Goal: Information Seeking & Learning: Check status

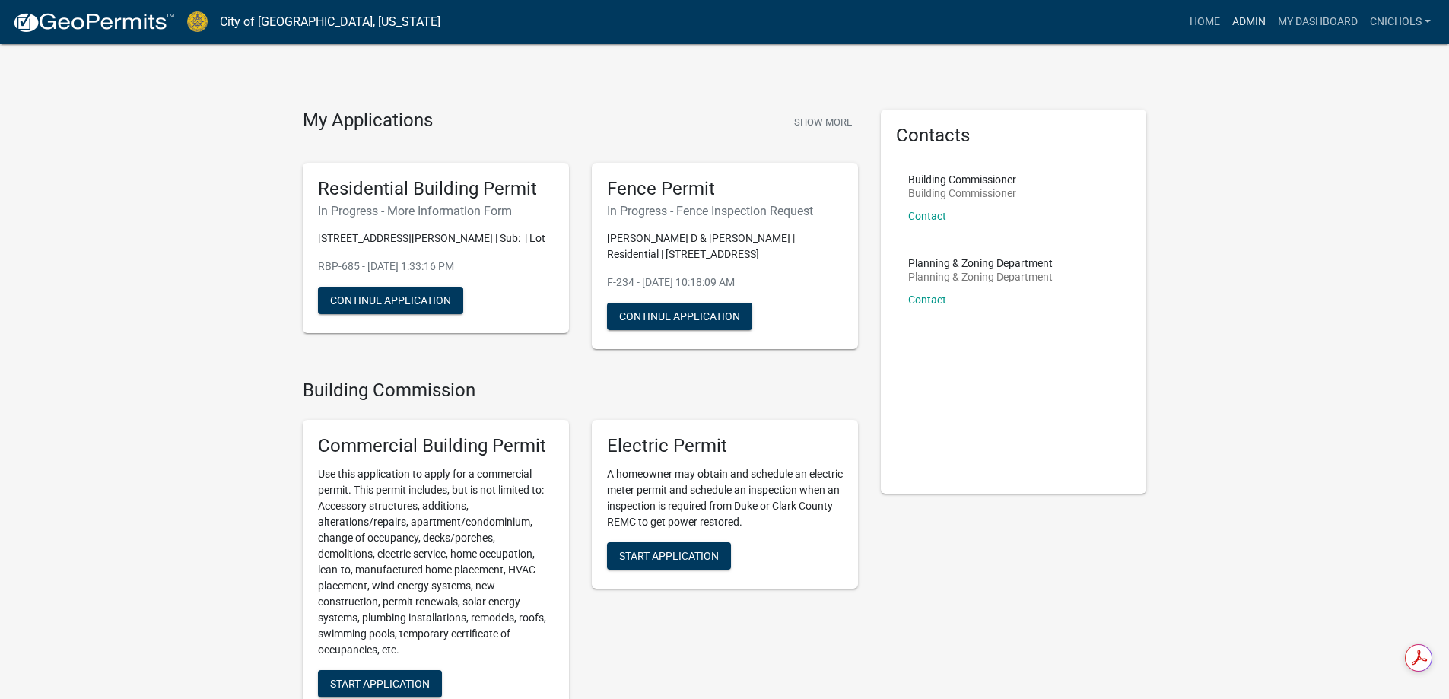
click at [1246, 23] on link "Admin" at bounding box center [1249, 22] width 46 height 29
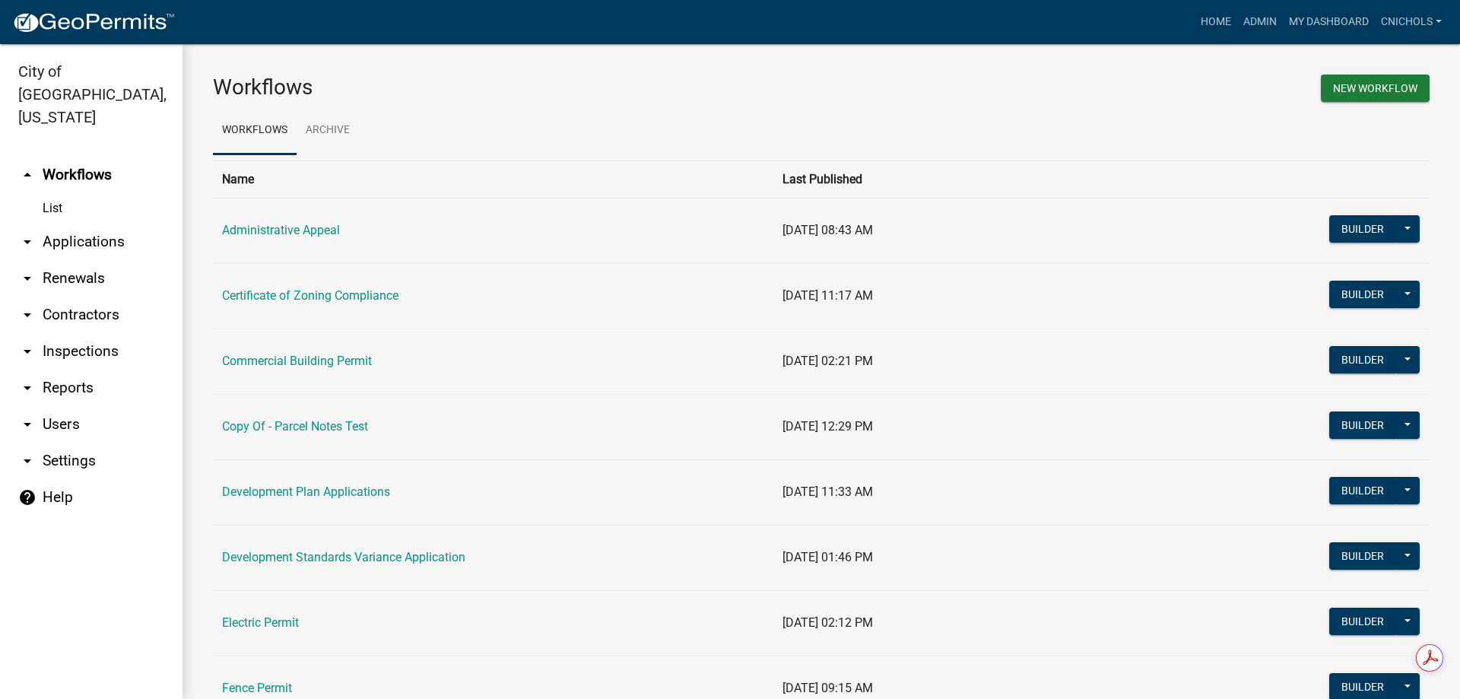
click at [97, 224] on link "arrow_drop_down Applications" at bounding box center [91, 242] width 183 height 37
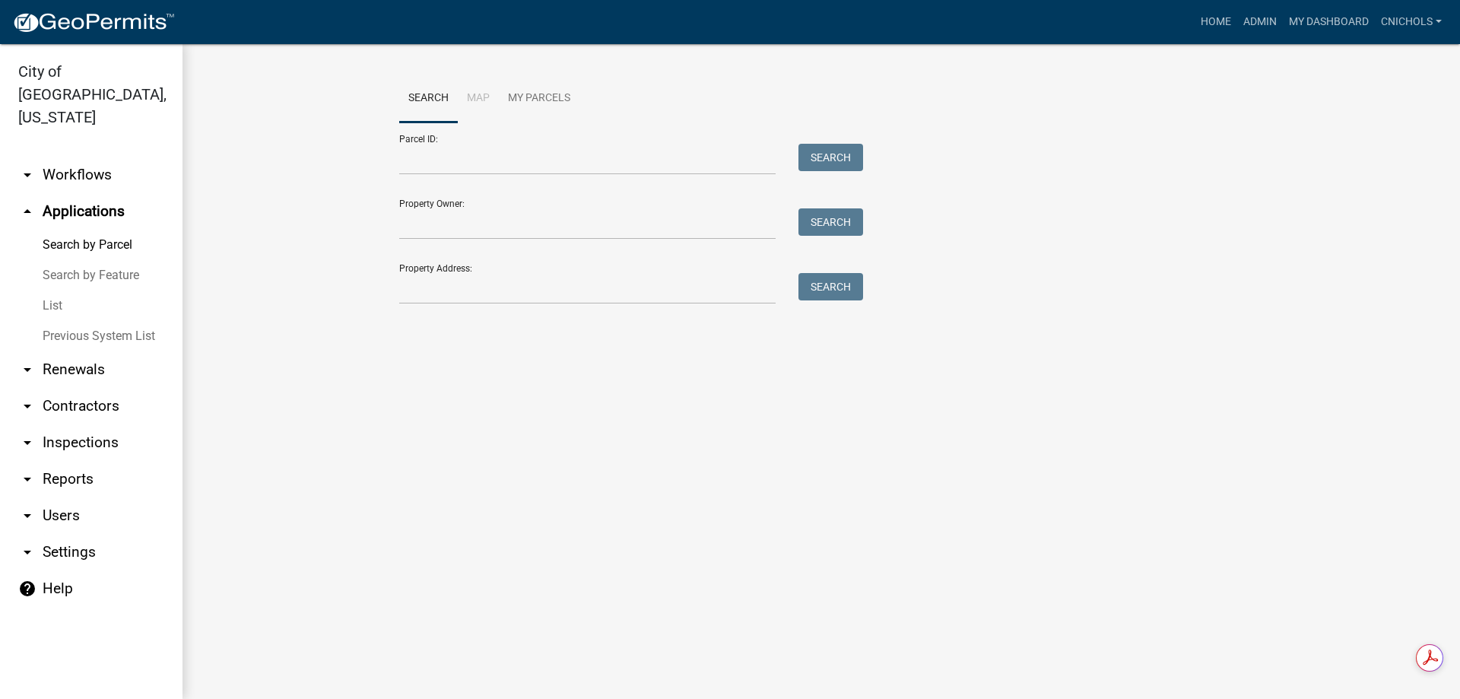
click at [55, 291] on link "List" at bounding box center [91, 306] width 183 height 30
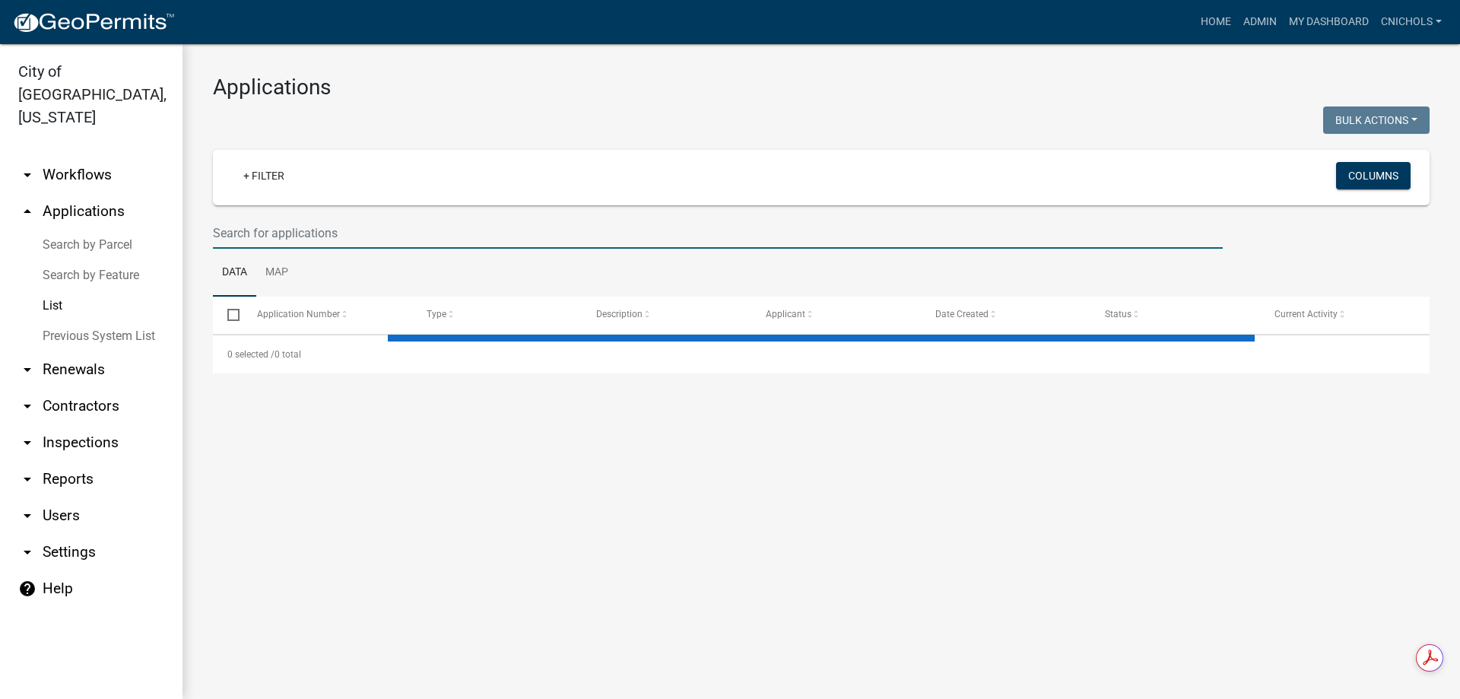
click at [243, 232] on input "text" at bounding box center [718, 233] width 1010 height 31
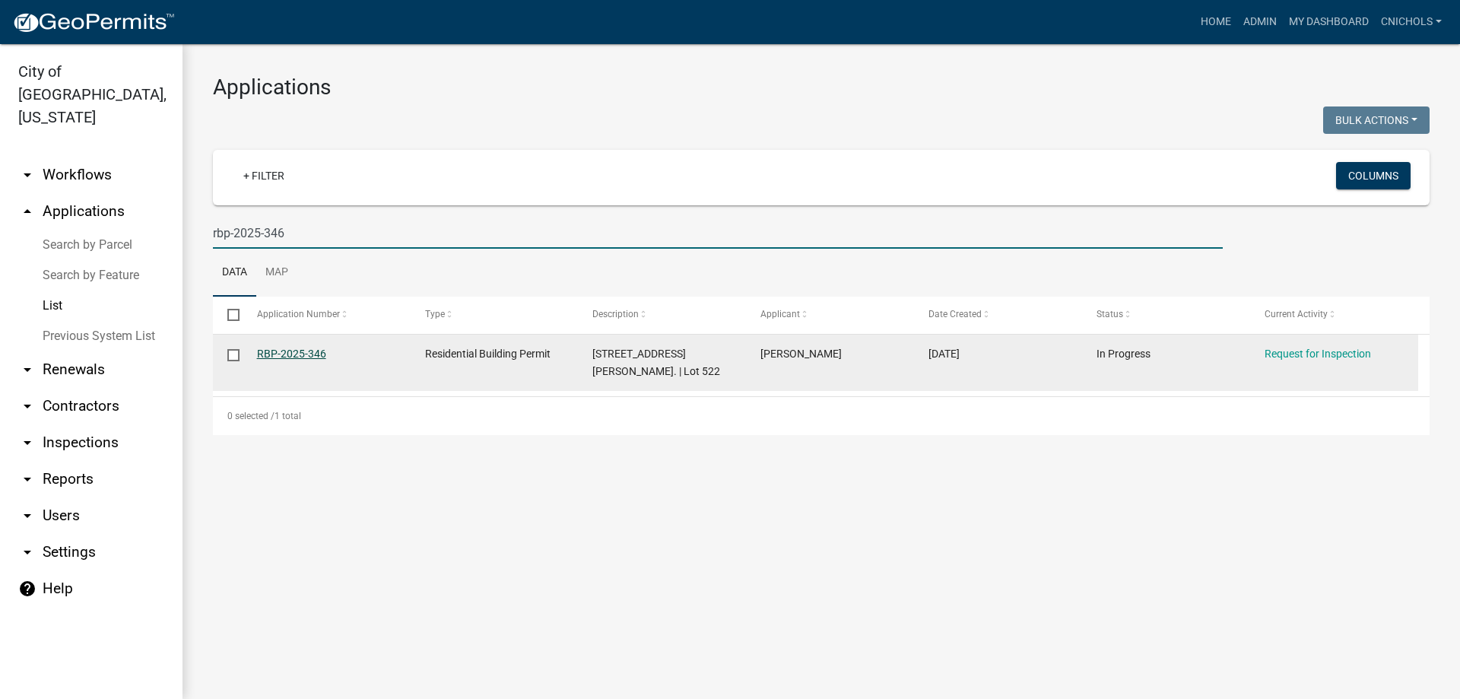
type input "rbp-2025-346"
click at [301, 349] on link "RBP-2025-346" at bounding box center [291, 354] width 69 height 12
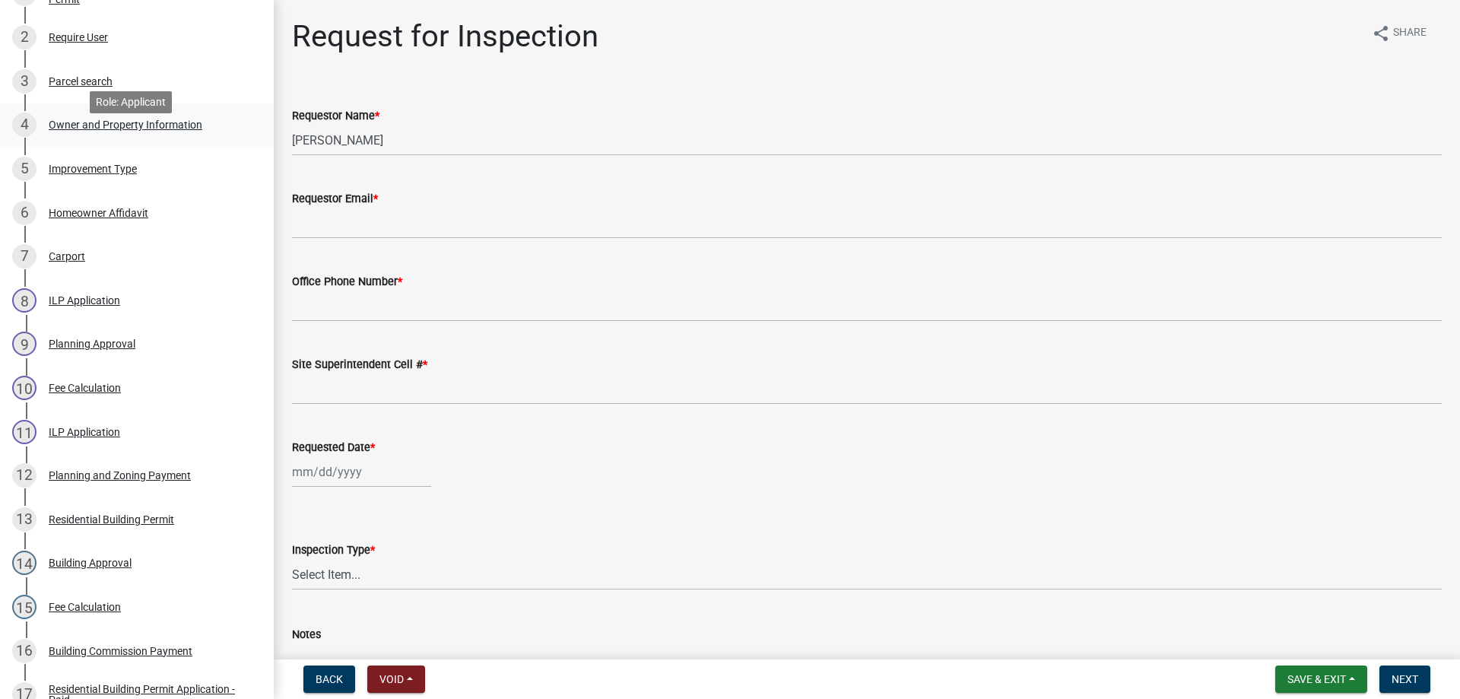
scroll to position [304, 0]
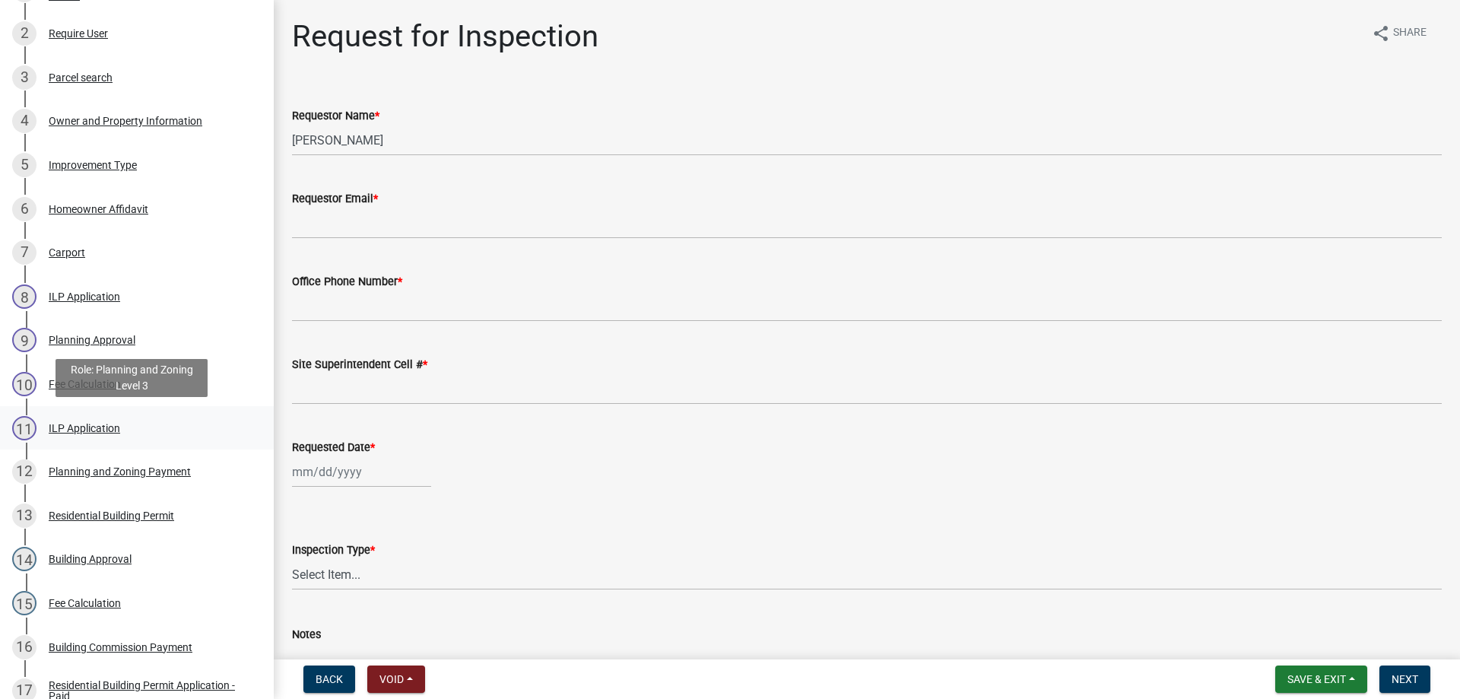
click at [81, 424] on div "ILP Application" at bounding box center [84, 428] width 71 height 11
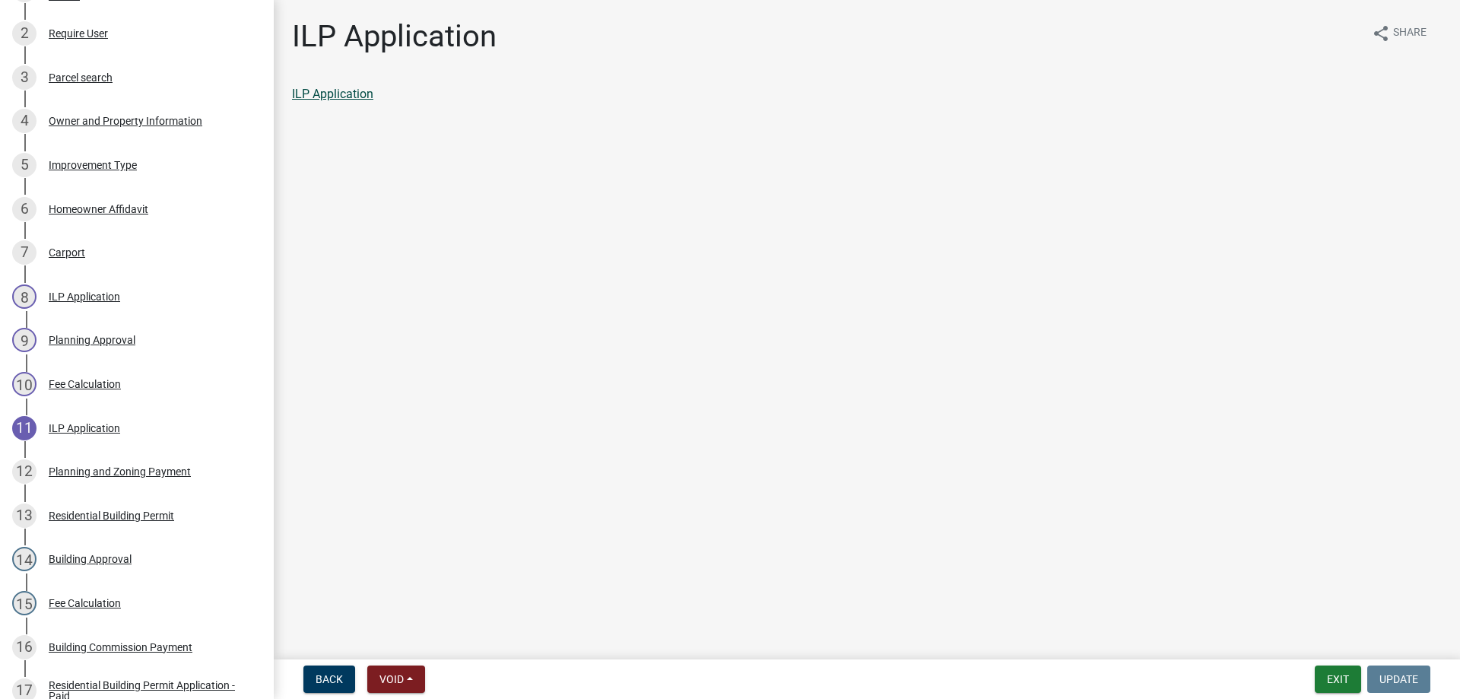
click at [327, 90] on link "ILP Application" at bounding box center [332, 94] width 81 height 14
click at [1339, 683] on button "Exit" at bounding box center [1338, 679] width 46 height 27
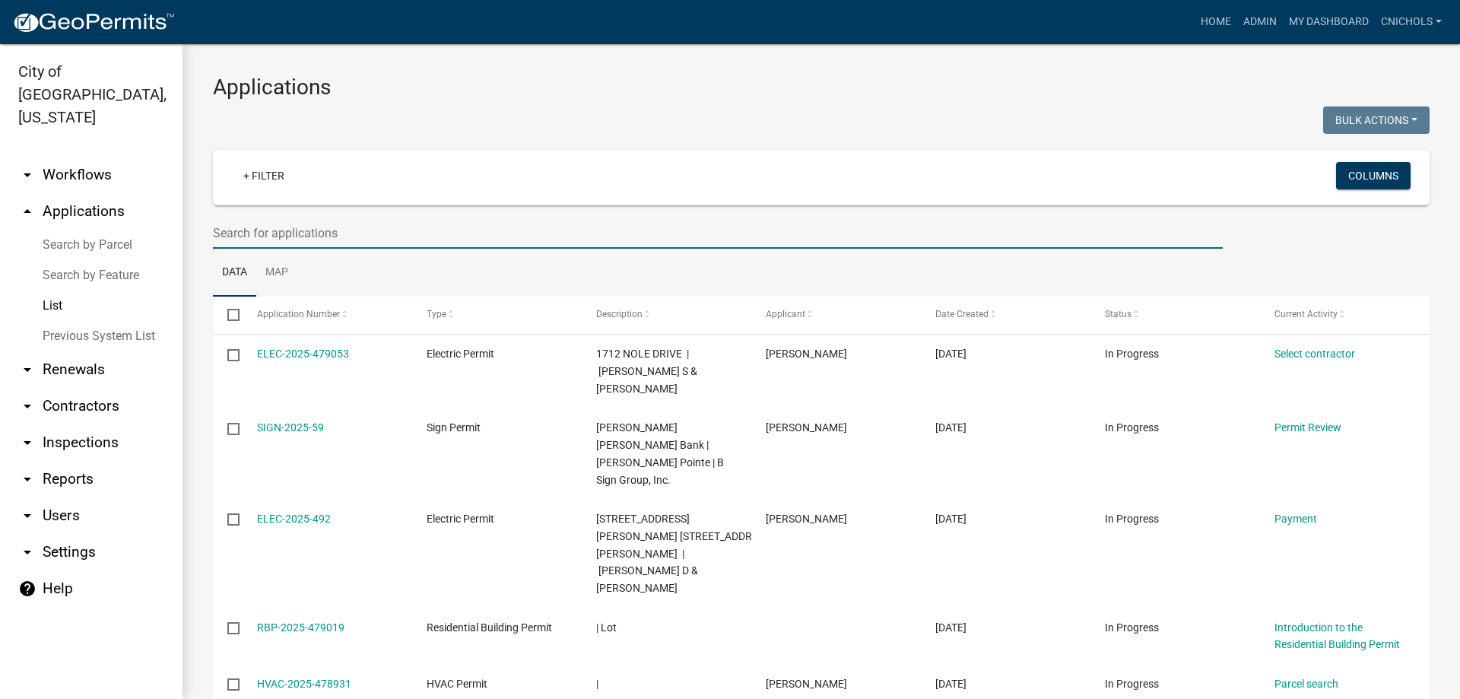
click at [266, 225] on input "text" at bounding box center [718, 233] width 1010 height 31
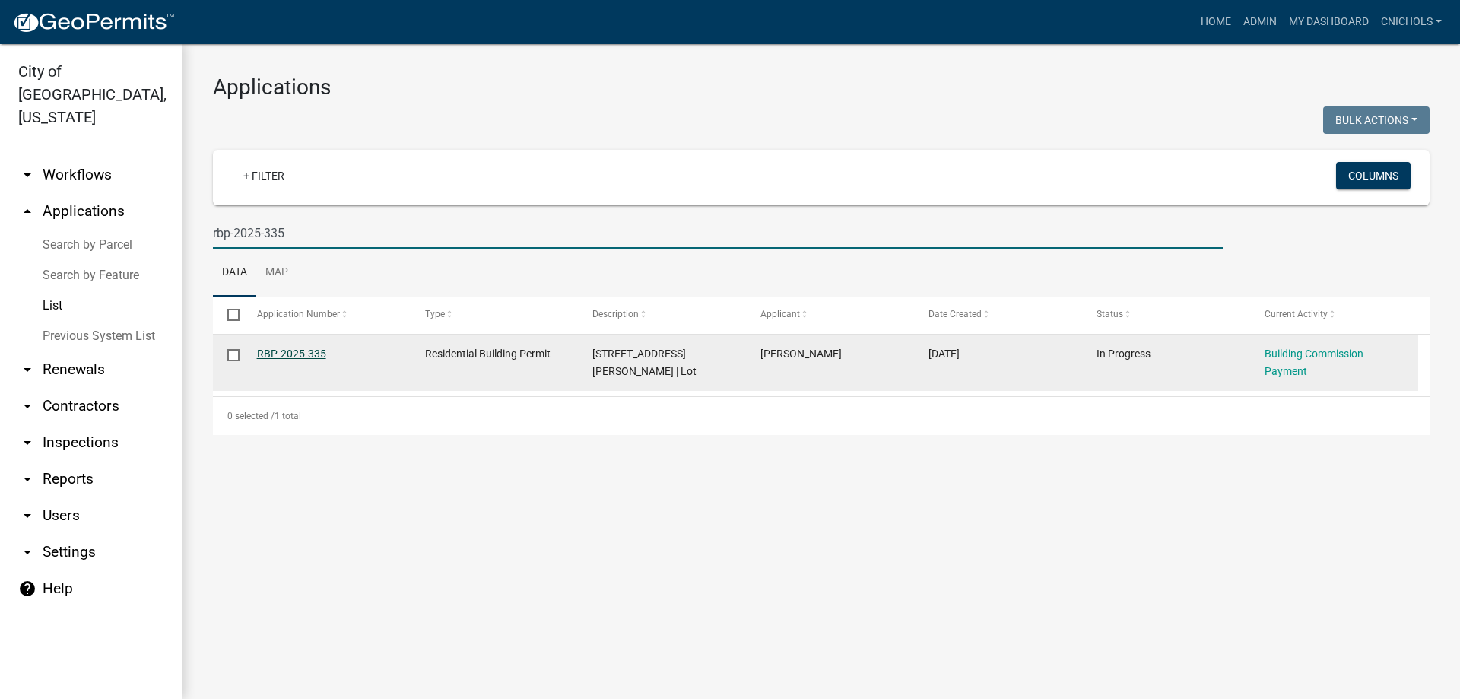
type input "rbp-2025-335"
click at [285, 351] on link "RBP-2025-335" at bounding box center [291, 354] width 69 height 12
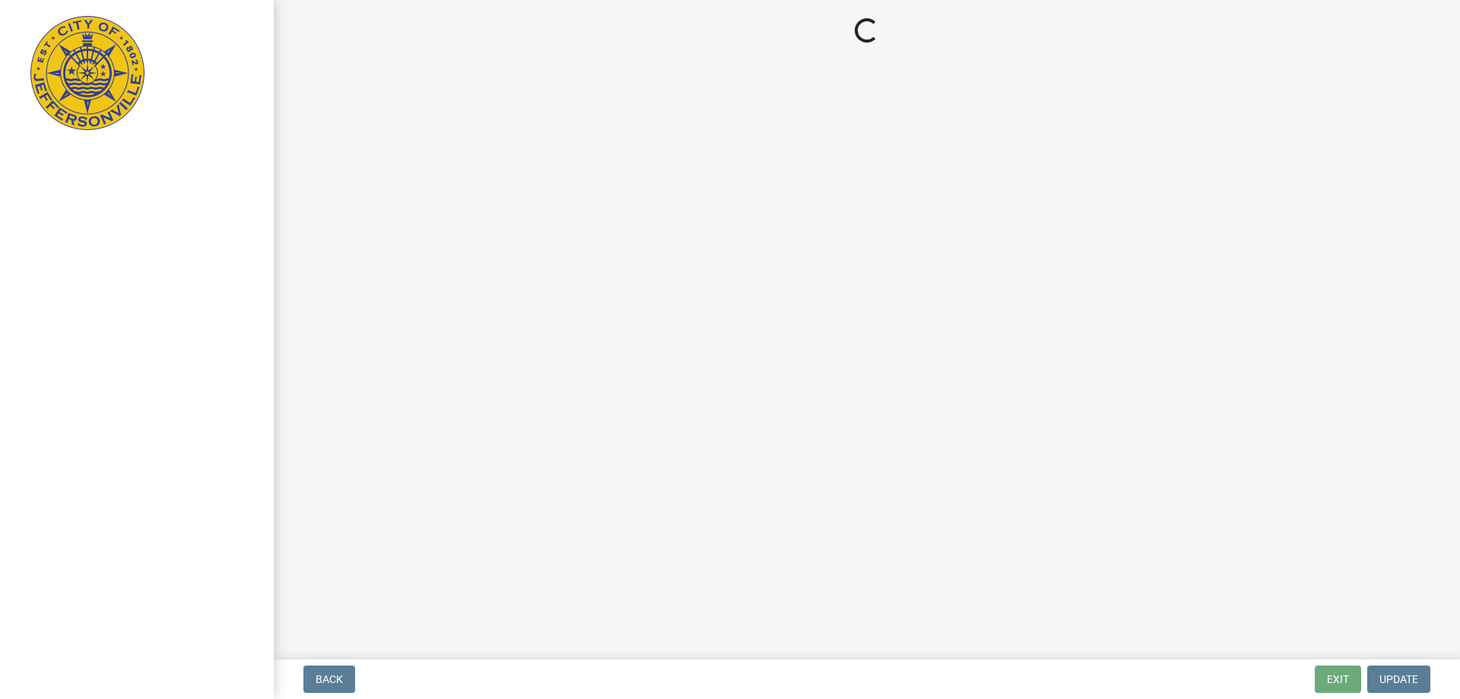
select select "3: 3"
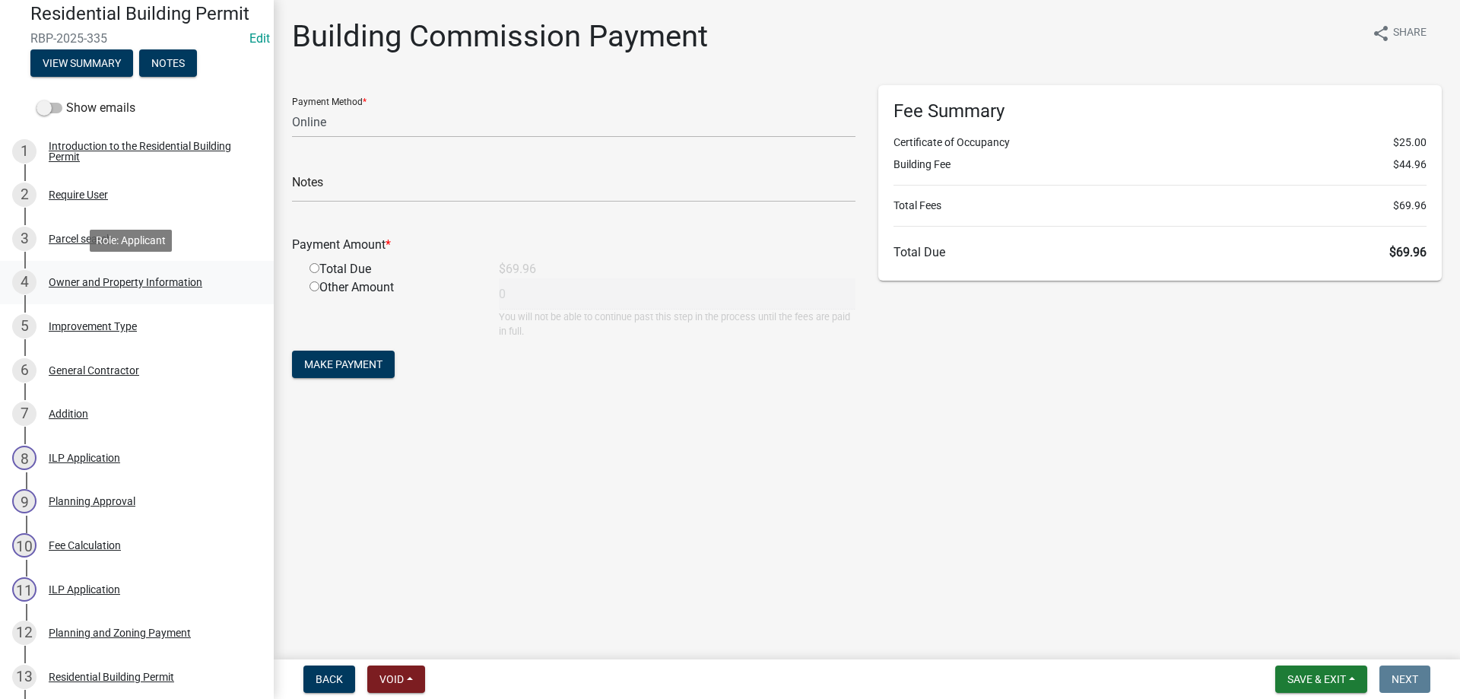
scroll to position [152, 0]
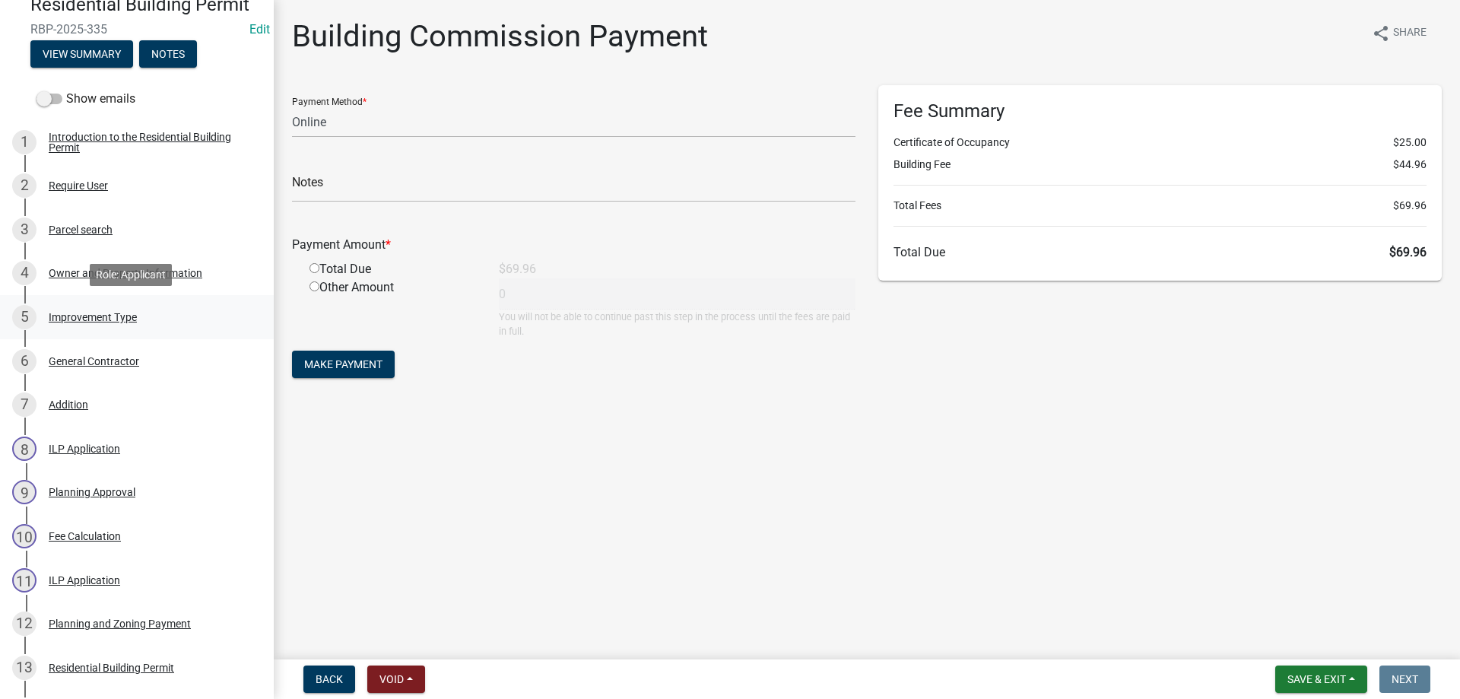
click at [98, 316] on div "Improvement Type" at bounding box center [93, 317] width 88 height 11
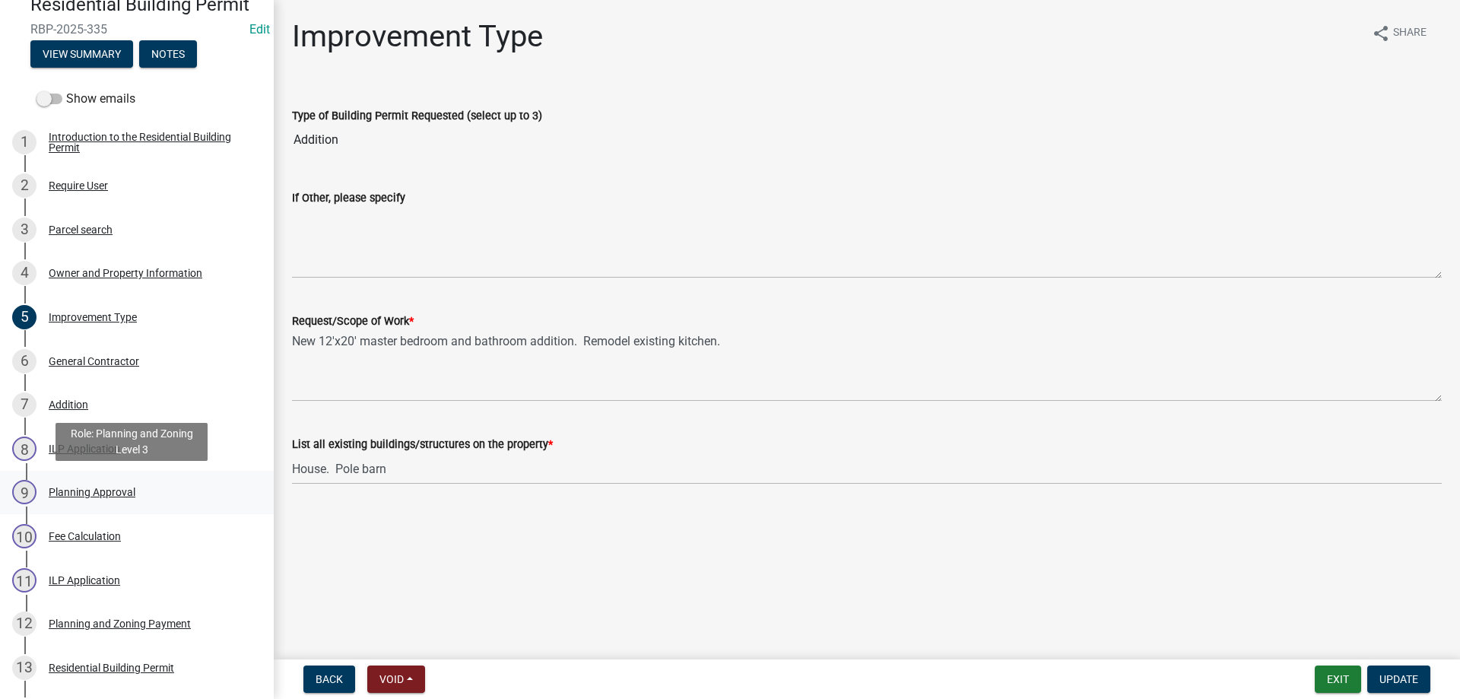
scroll to position [228, 0]
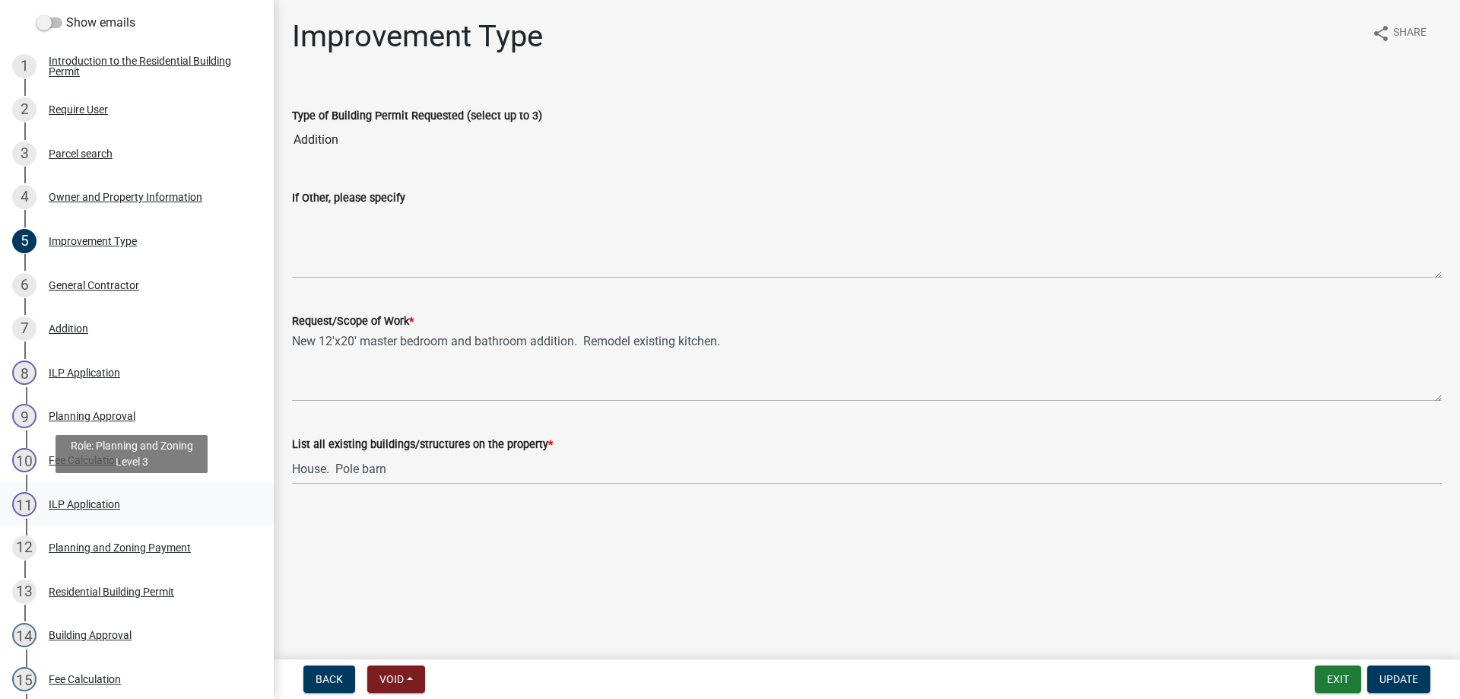
click at [67, 504] on div "ILP Application" at bounding box center [84, 504] width 71 height 11
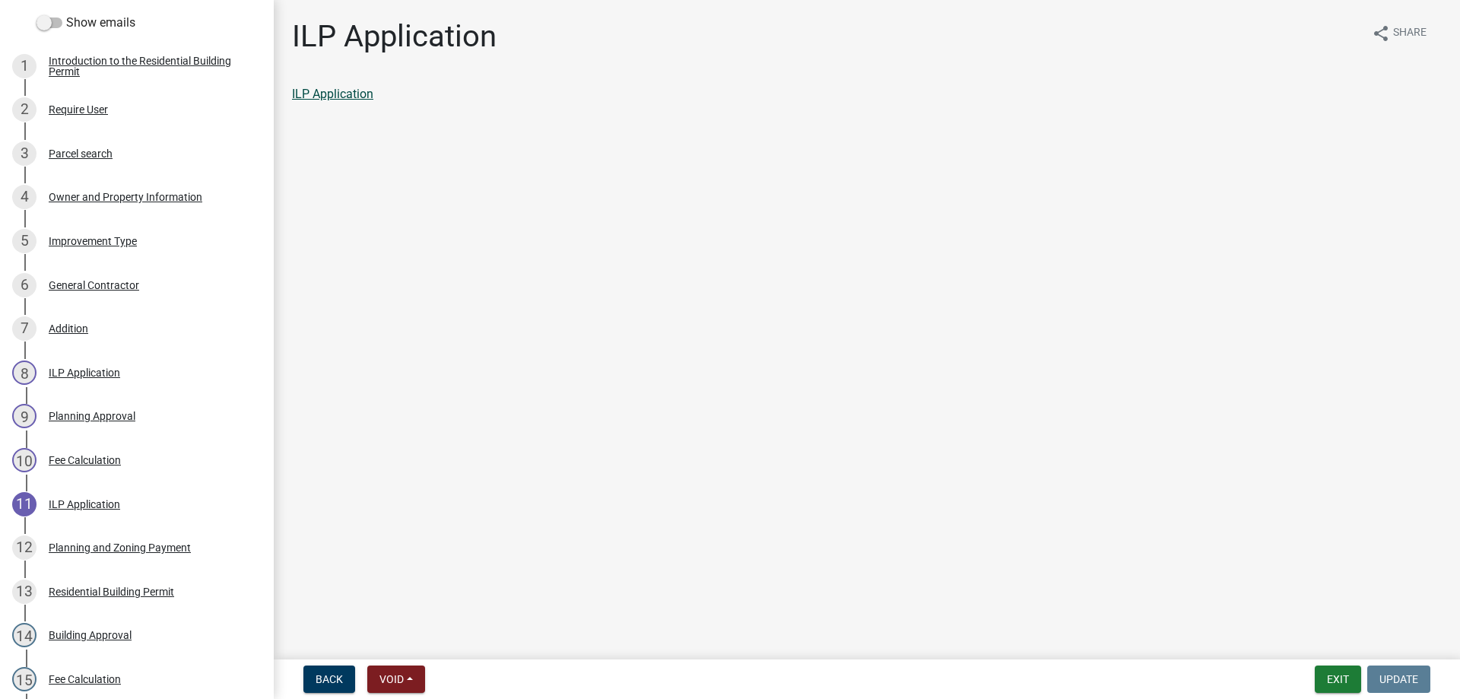
click at [332, 94] on link "ILP Application" at bounding box center [332, 94] width 81 height 14
click at [1339, 675] on button "Exit" at bounding box center [1338, 679] width 46 height 27
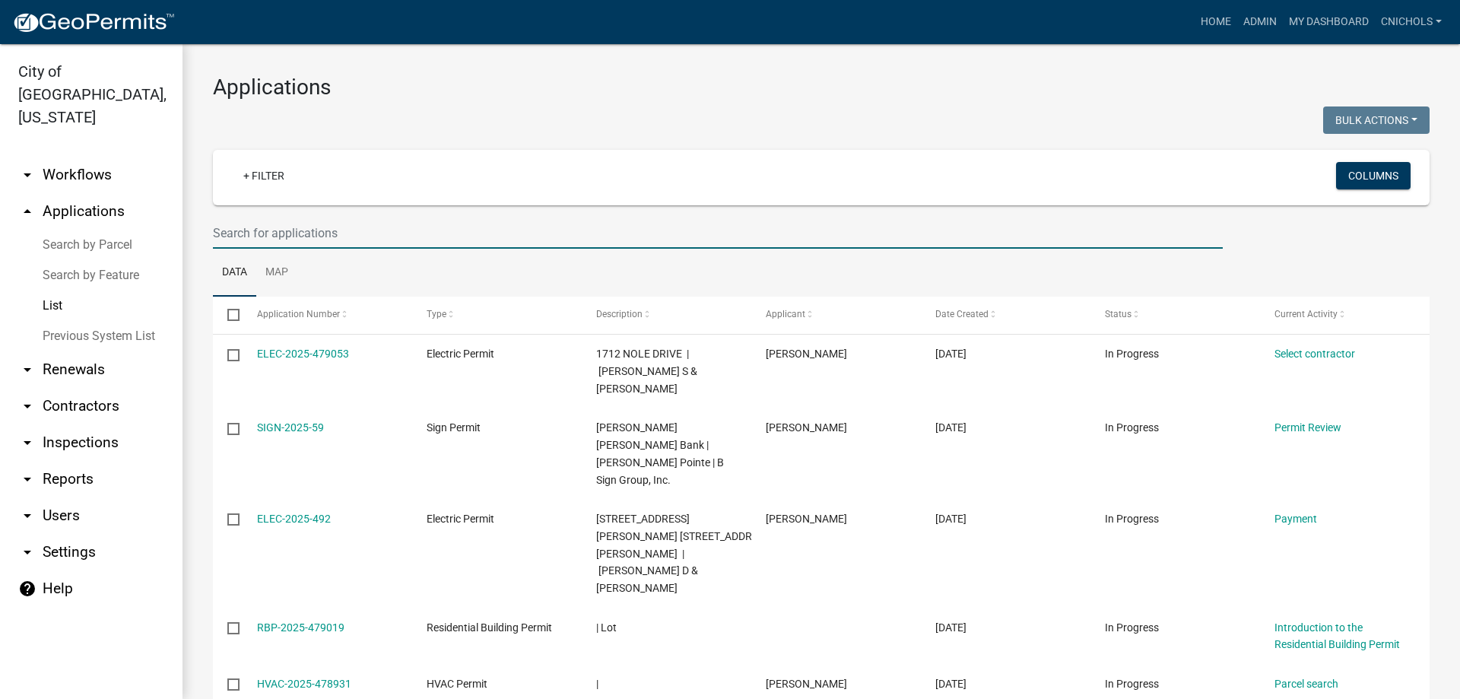
click at [262, 223] on input "text" at bounding box center [718, 233] width 1010 height 31
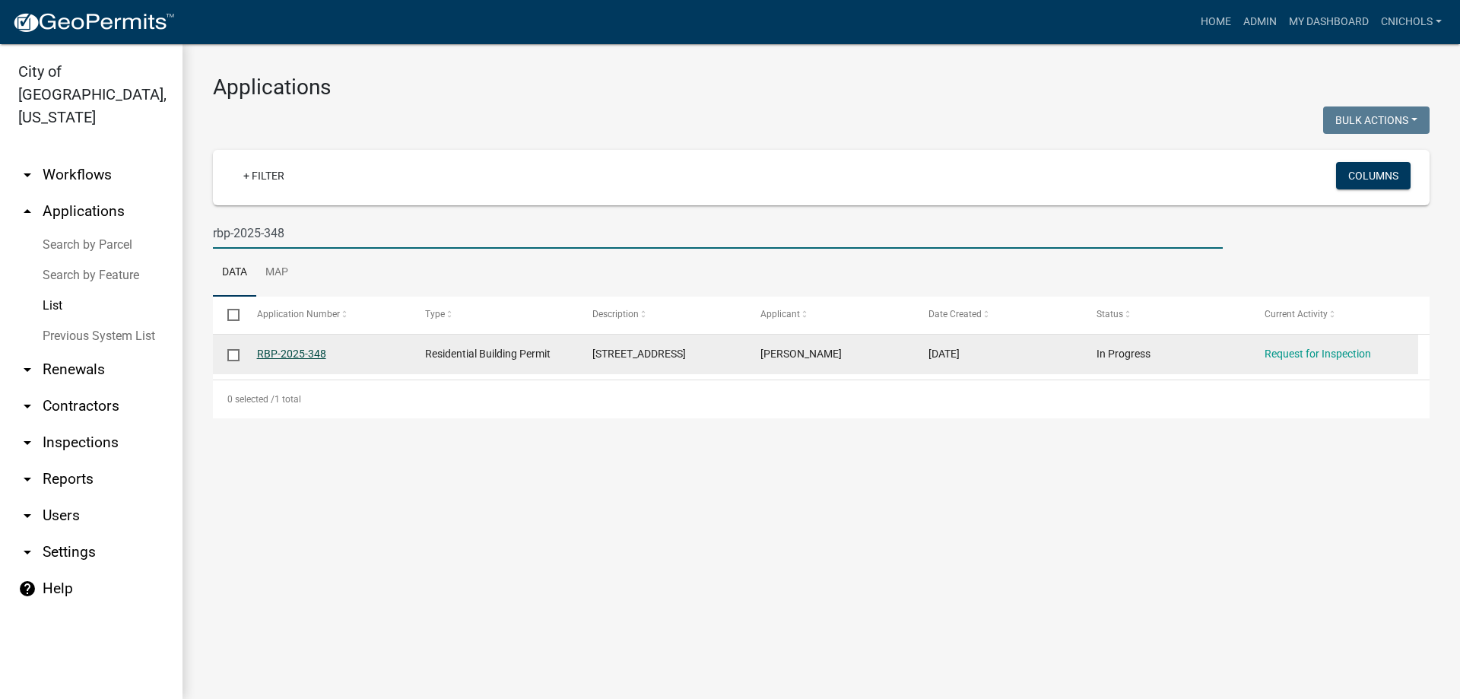
type input "rbp-2025-348"
click at [303, 352] on link "RBP-2025-348" at bounding box center [291, 354] width 69 height 12
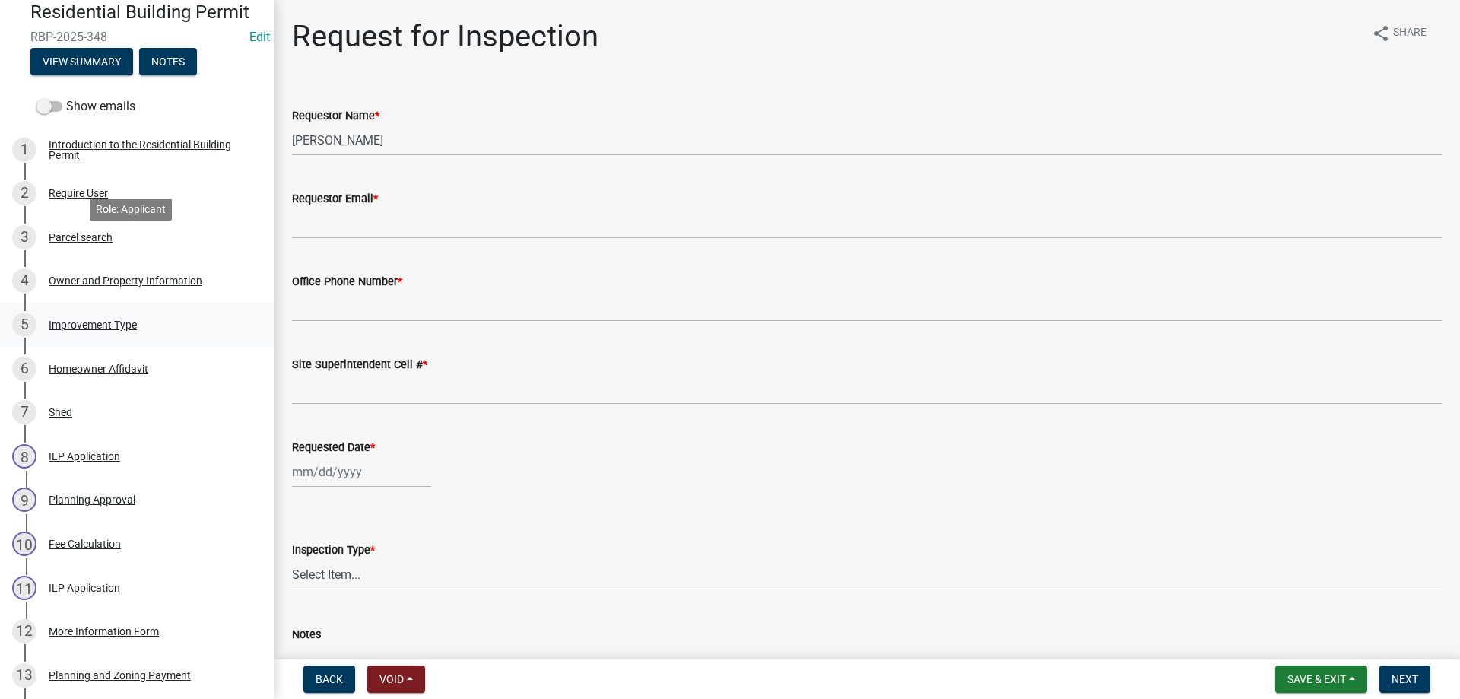
scroll to position [228, 0]
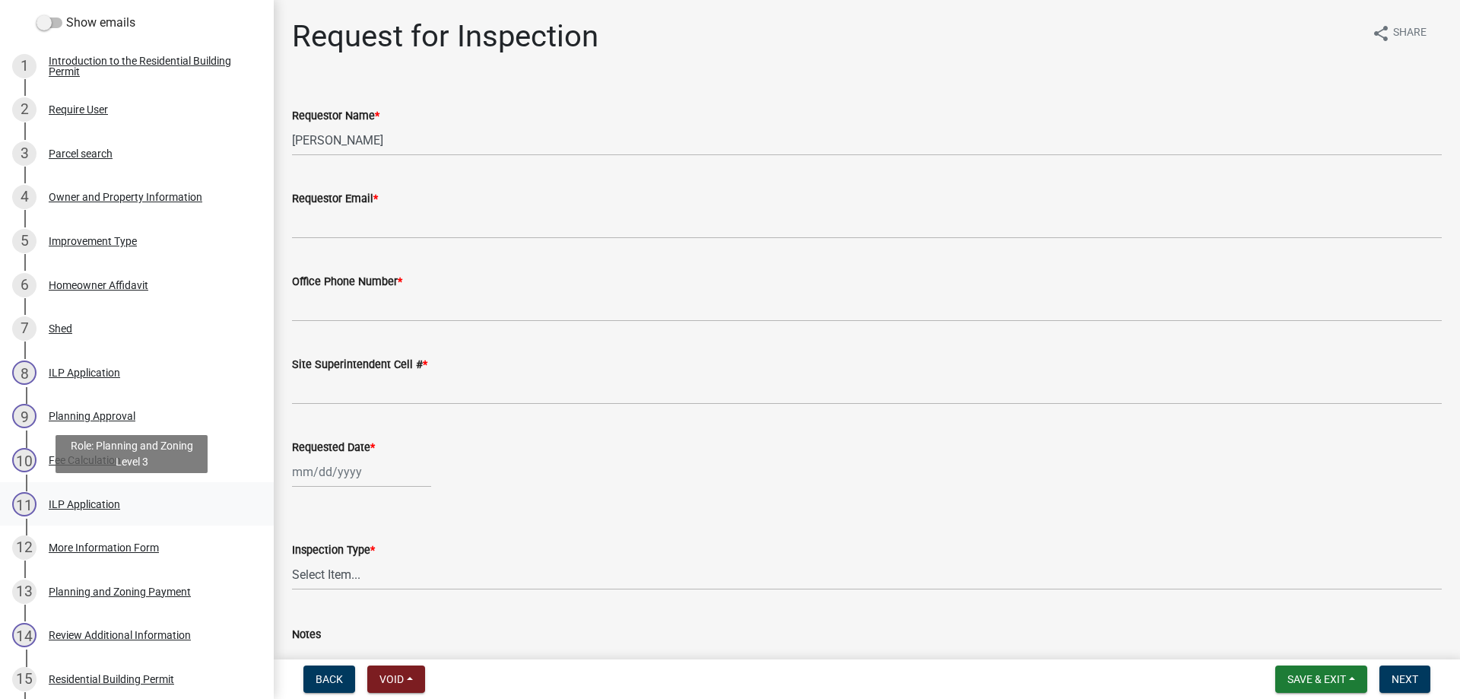
click at [84, 505] on div "ILP Application" at bounding box center [84, 504] width 71 height 11
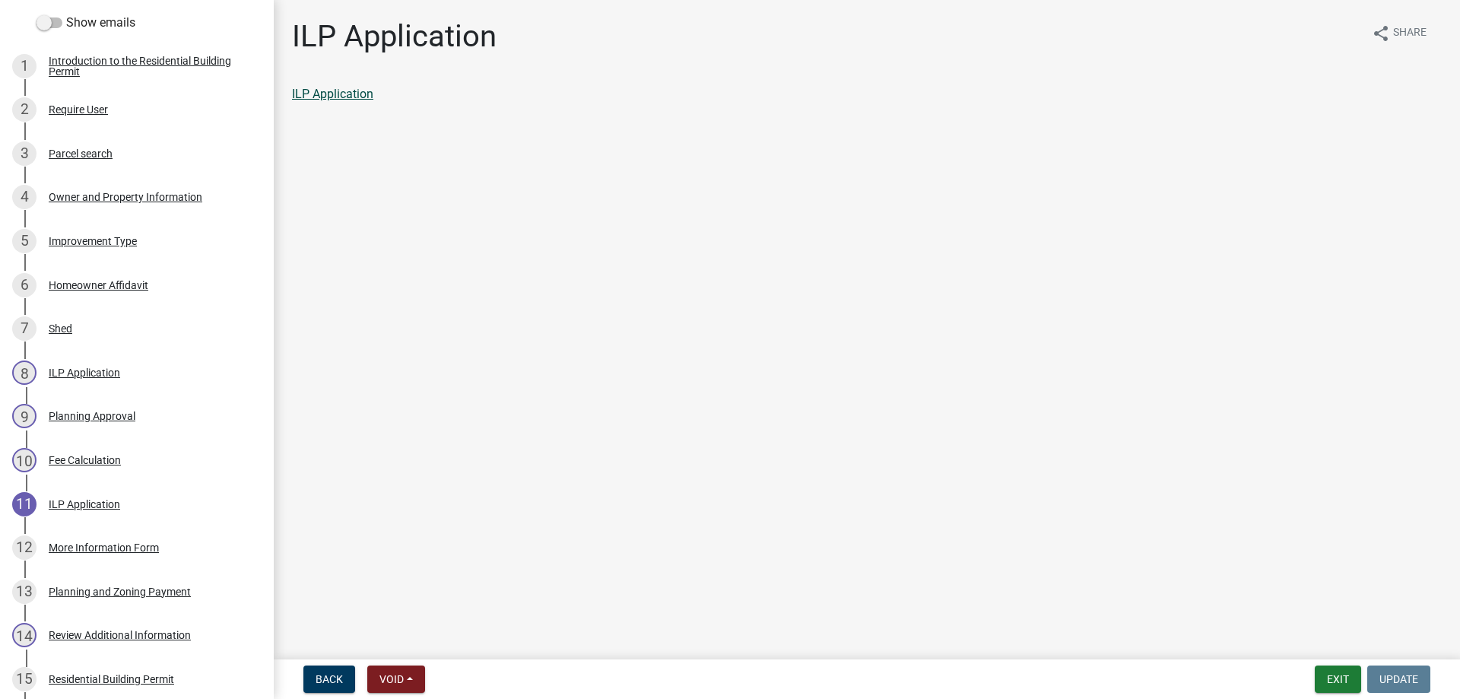
click at [328, 95] on link "ILP Application" at bounding box center [332, 94] width 81 height 14
click at [1333, 677] on button "Exit" at bounding box center [1338, 679] width 46 height 27
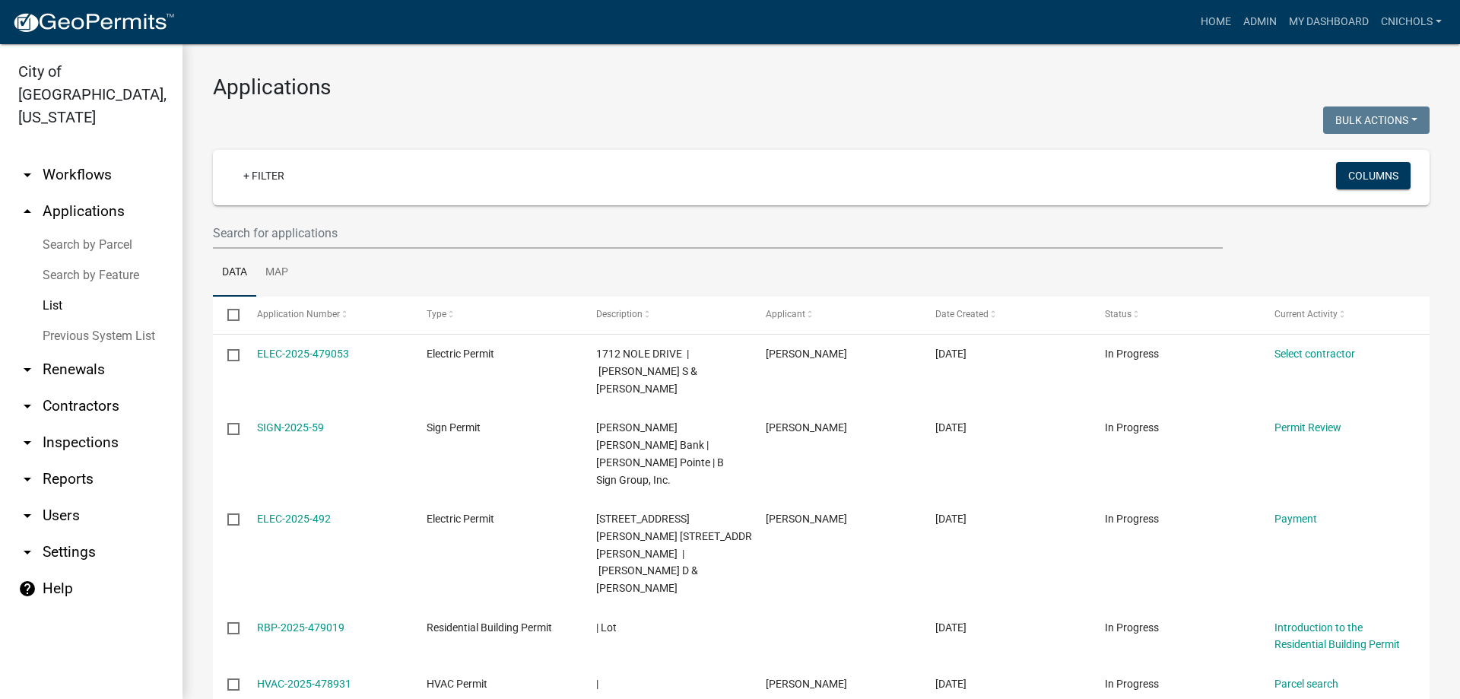
click at [59, 461] on link "arrow_drop_down Reports" at bounding box center [91, 479] width 183 height 37
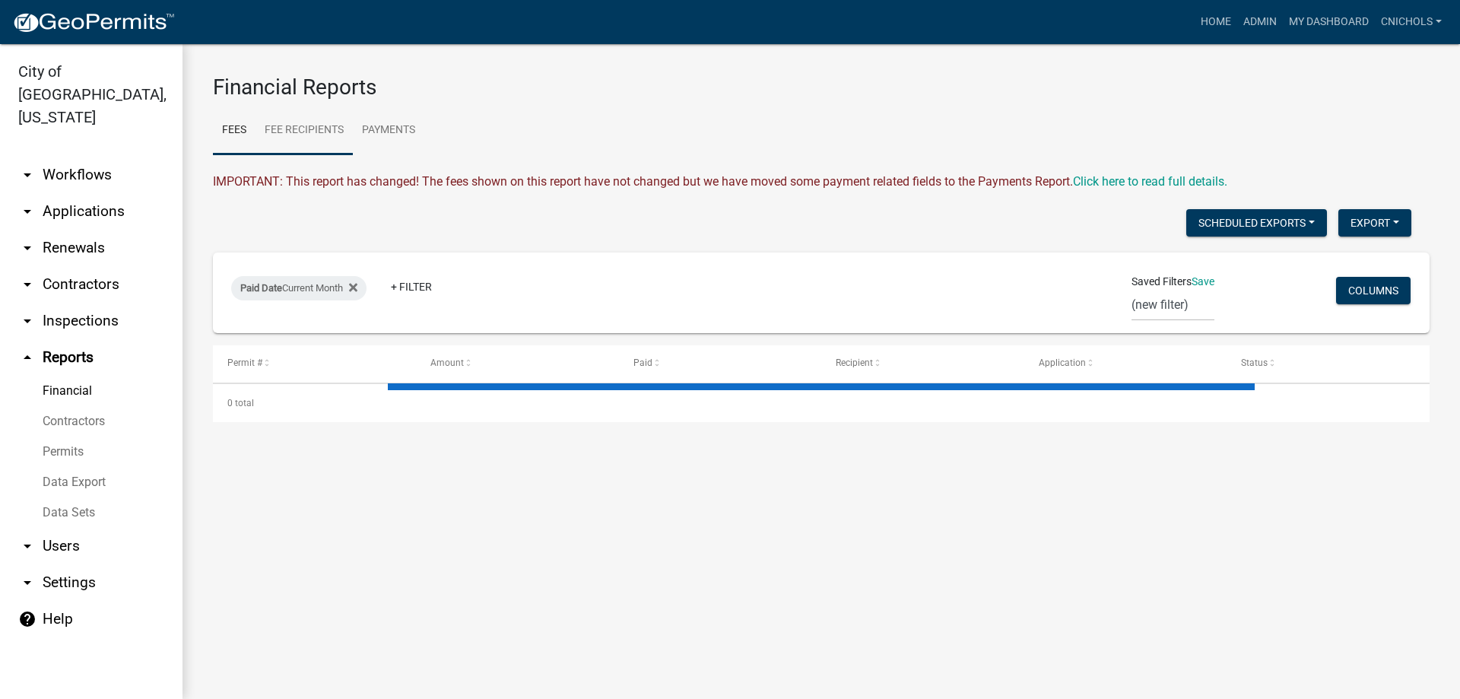
click at [307, 131] on link "Fee Recipients" at bounding box center [304, 130] width 97 height 49
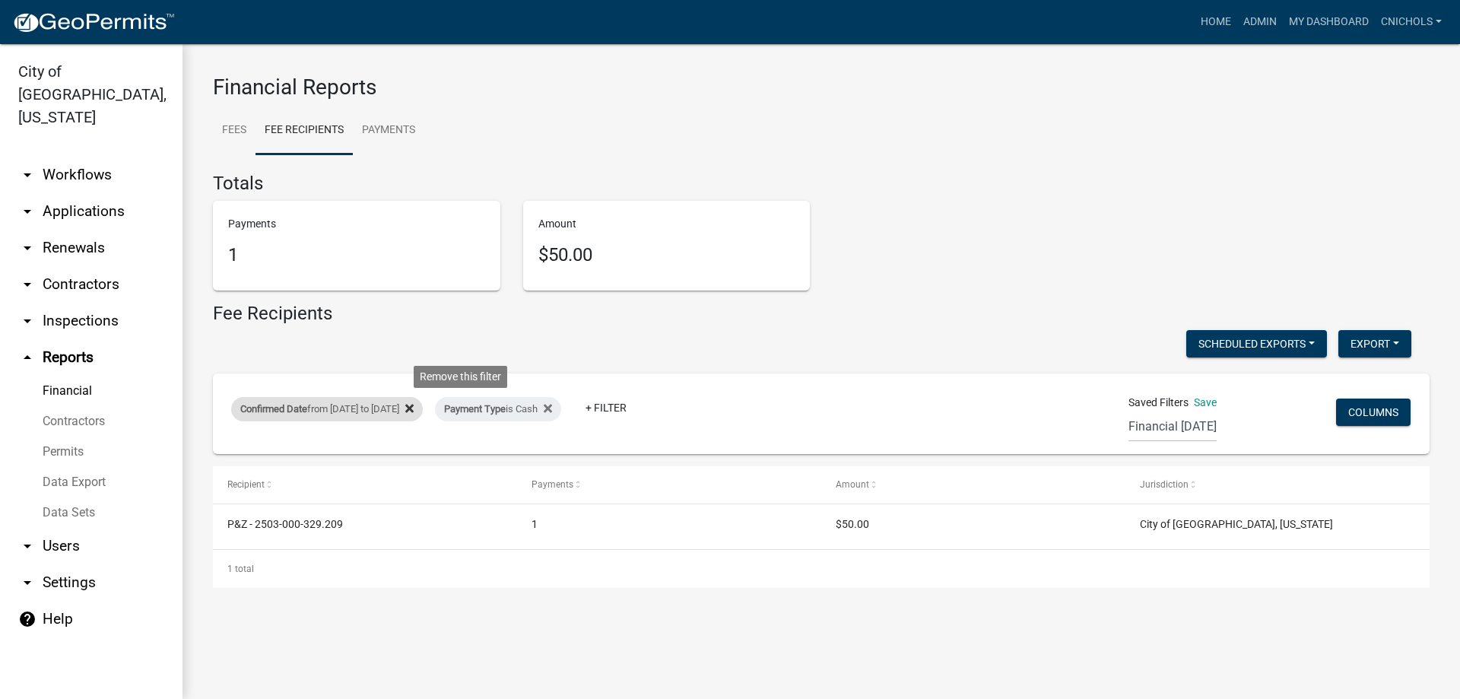
click at [414, 402] on icon at bounding box center [409, 408] width 8 height 12
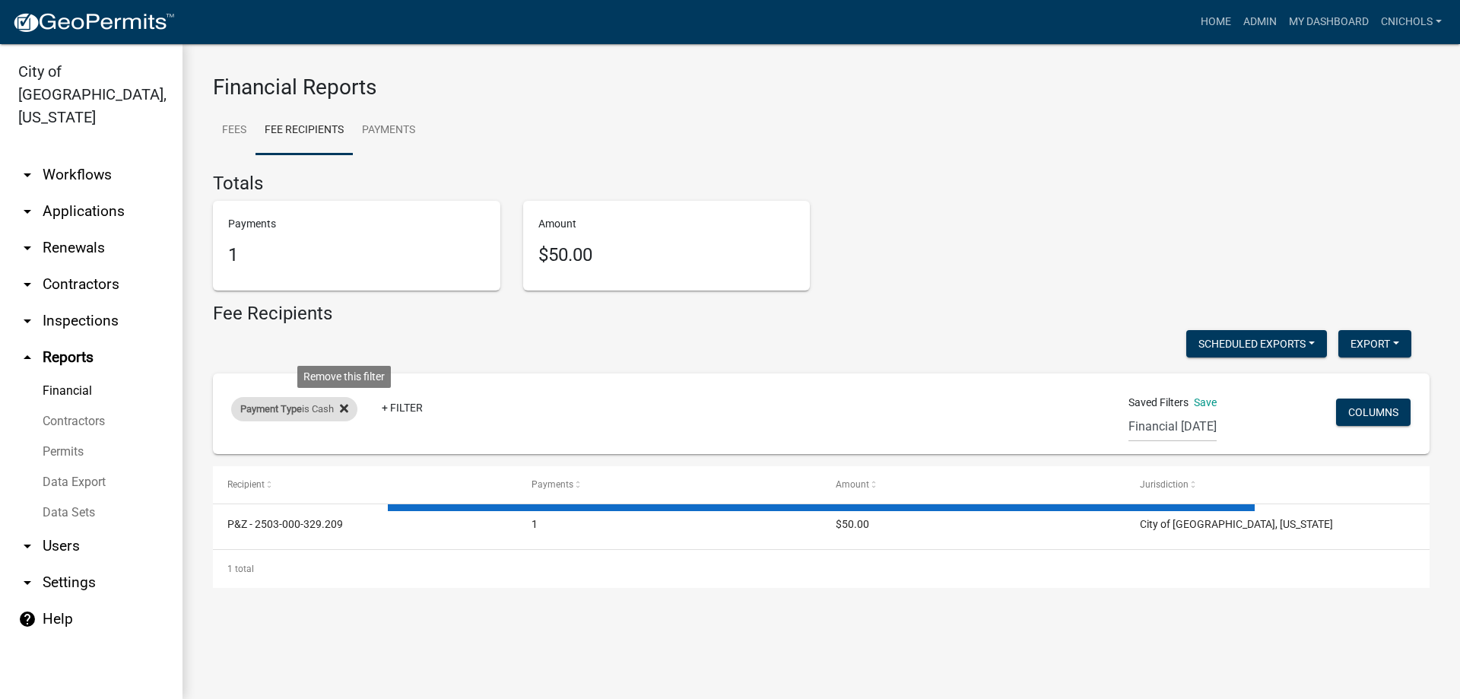
click at [345, 402] on icon at bounding box center [344, 408] width 8 height 12
click at [264, 409] on link "+ Filter" at bounding box center [263, 412] width 65 height 27
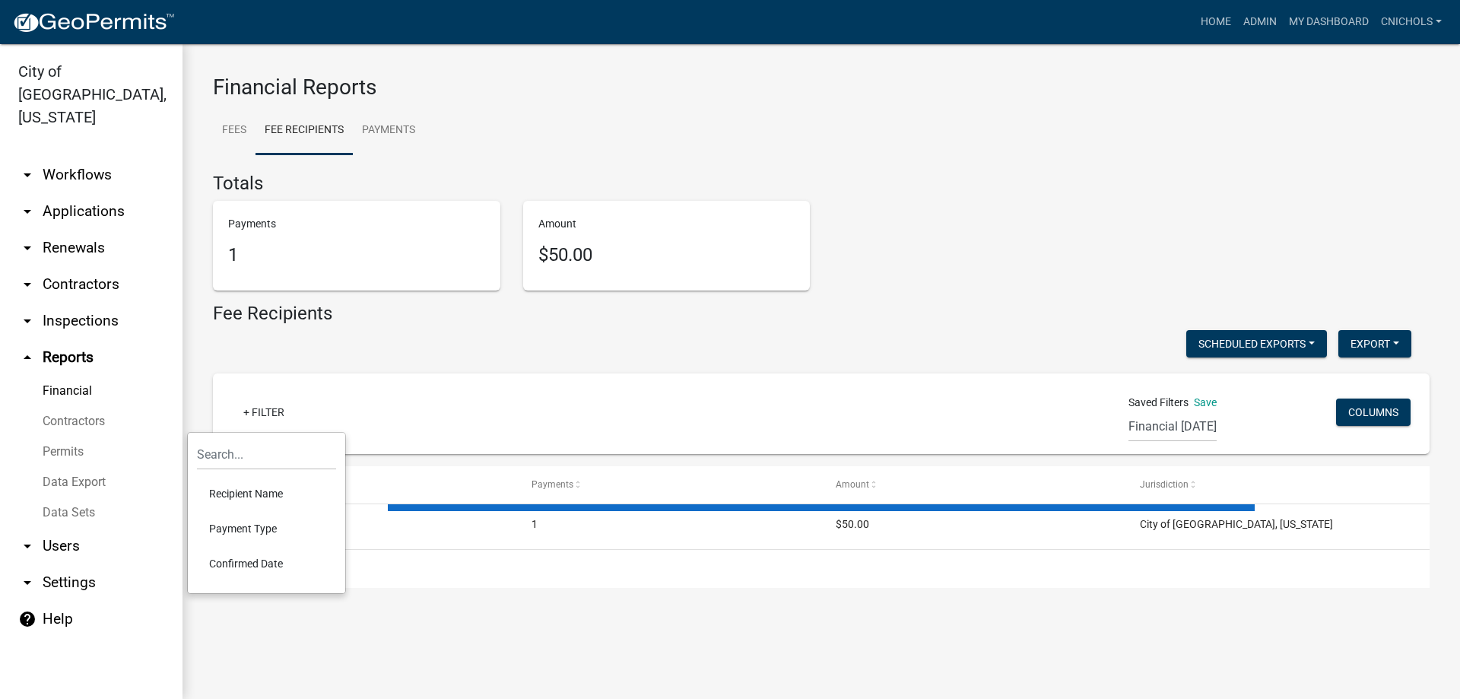
click at [243, 559] on li "Confirmed Date" at bounding box center [266, 563] width 139 height 35
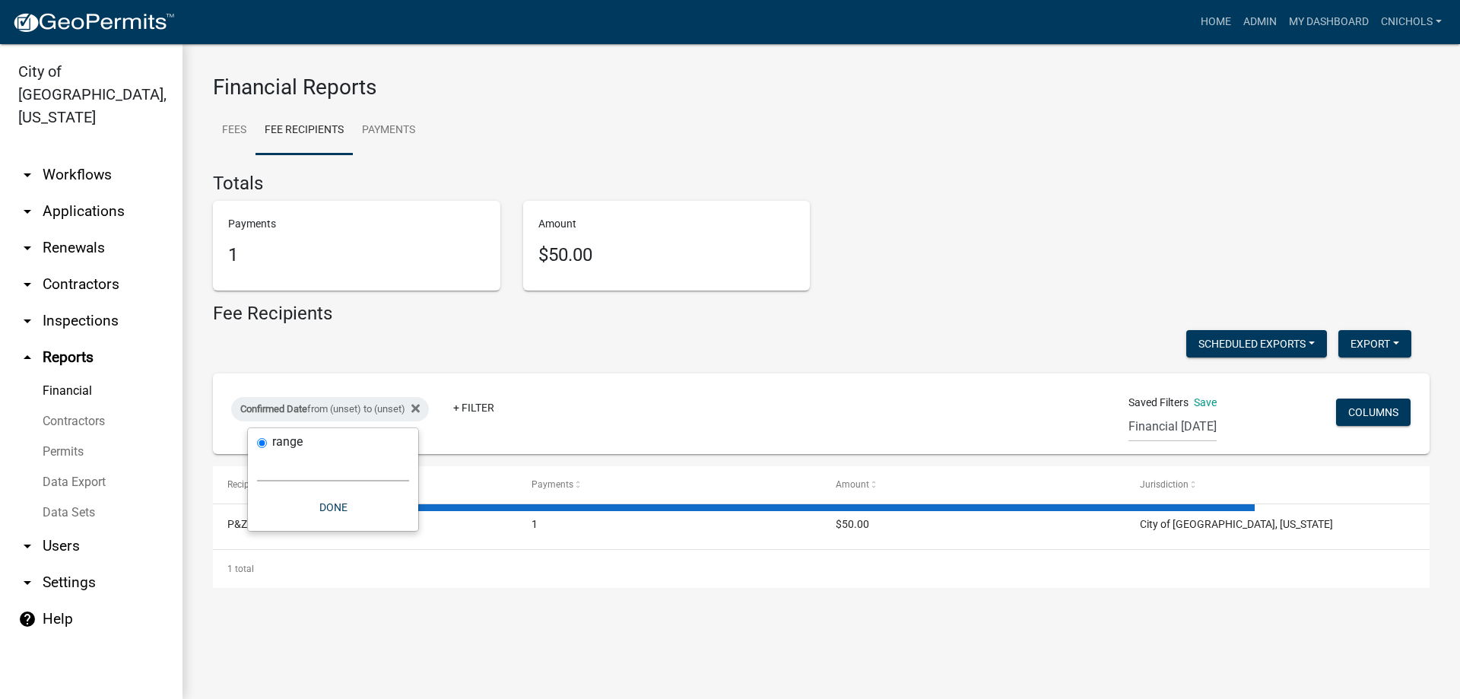
click at [271, 471] on select "[DATE] [DATE] Current Week Previous Week Current Month Last Month Current Calen…" at bounding box center [333, 465] width 152 height 31
select select "custom"
click at [257, 450] on select "[DATE] [DATE] Current Week Previous Week Current Month Last Month Current Calen…" at bounding box center [333, 465] width 152 height 31
click at [399, 525] on input "date" at bounding box center [333, 530] width 152 height 31
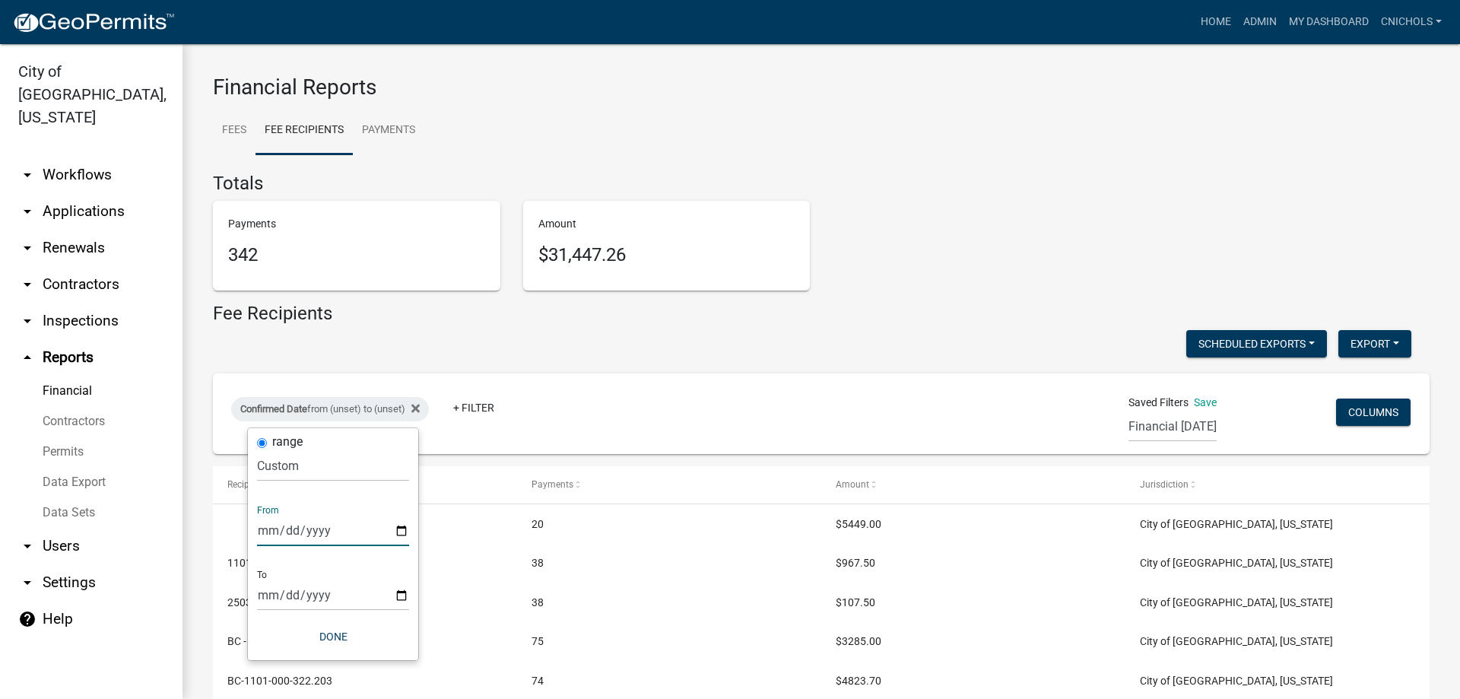
type input "[DATE]"
click at [409, 593] on input "date" at bounding box center [344, 595] width 152 height 31
type input "[DATE]"
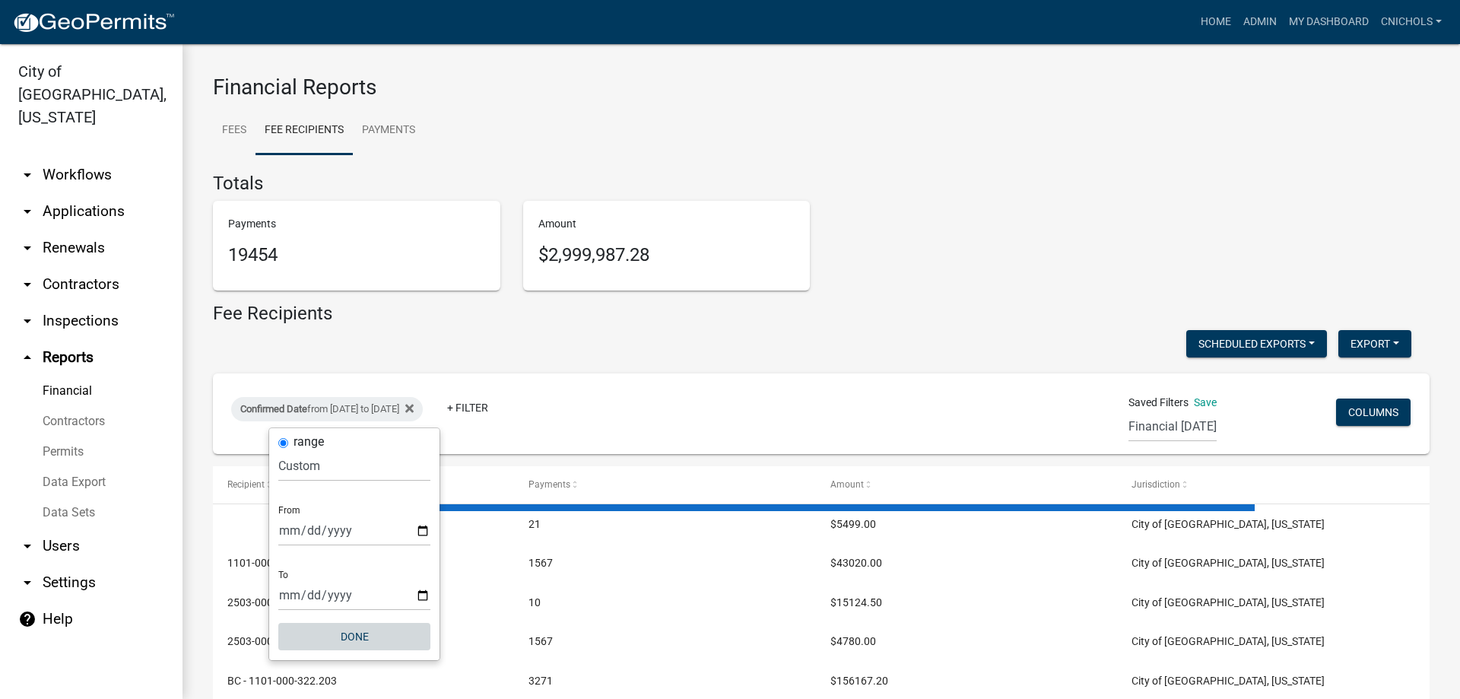
click at [365, 636] on button "Done" at bounding box center [354, 636] width 152 height 27
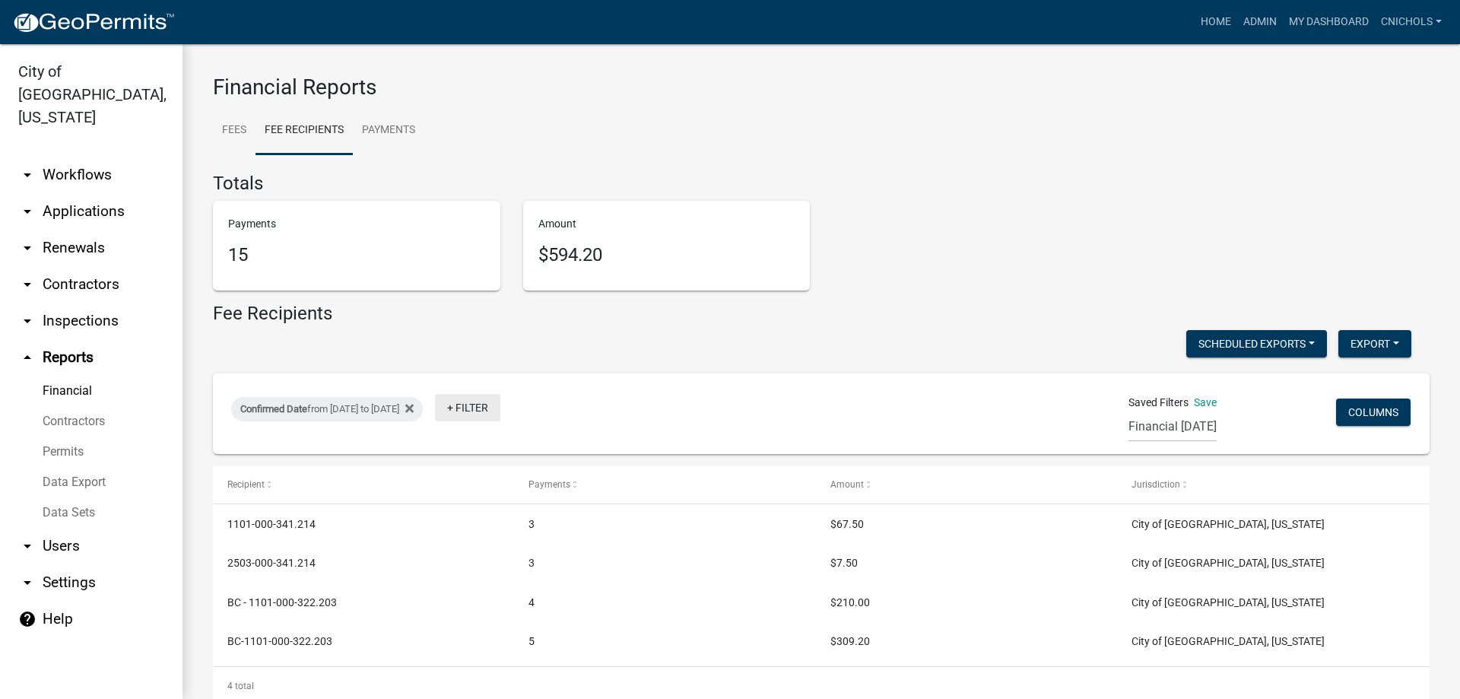
click at [500, 408] on link "+ Filter" at bounding box center [467, 407] width 65 height 27
click at [497, 520] on li "Payment Type" at bounding box center [525, 524] width 139 height 35
click at [491, 474] on select "Select an option Online CreditCardPOS Check Cash" at bounding box center [537, 465] width 152 height 31
select select "Online"
click at [481, 450] on select "Select an option Online CreditCardPOS Check Cash" at bounding box center [537, 465] width 152 height 31
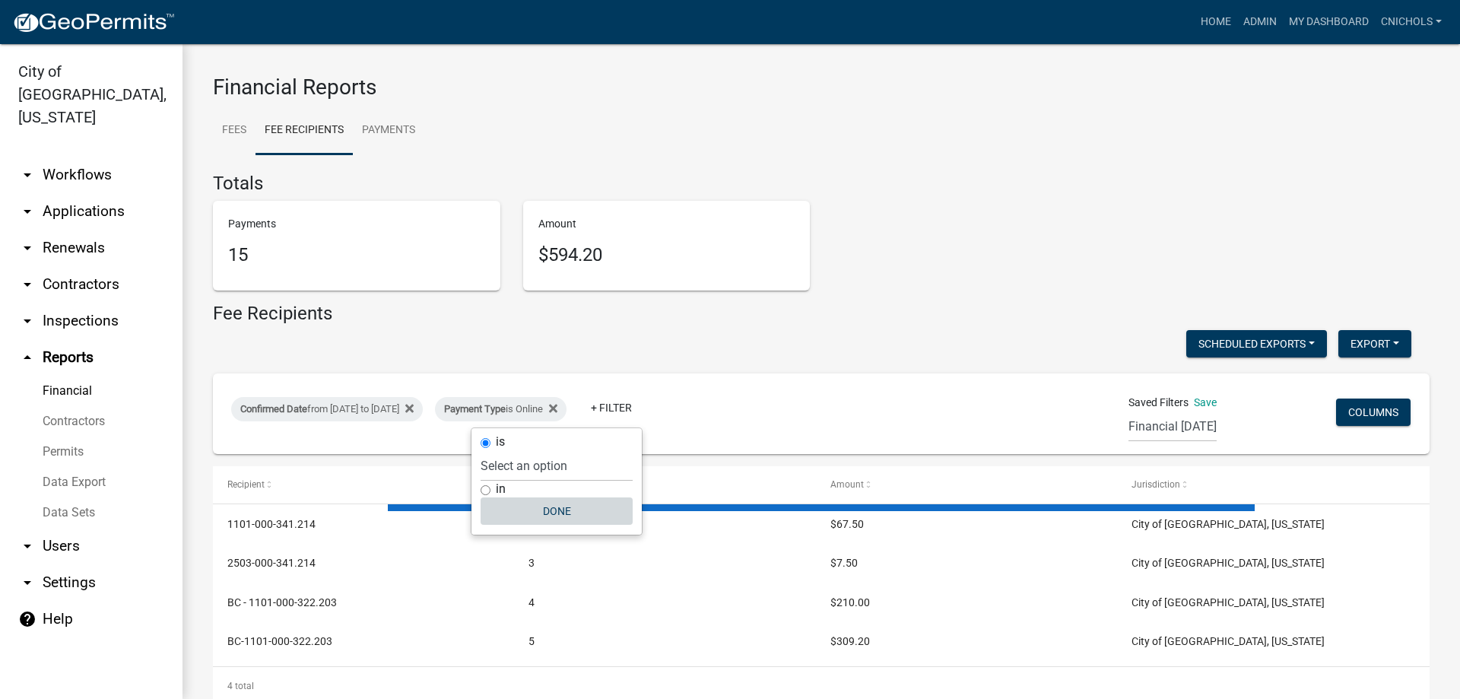
click at [549, 510] on button "Done" at bounding box center [557, 510] width 152 height 27
